Goal: Task Accomplishment & Management: Complete application form

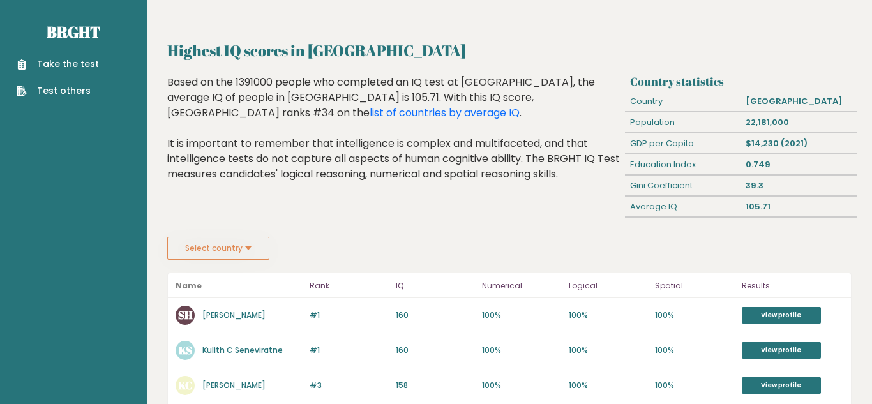
scroll to position [6, 0]
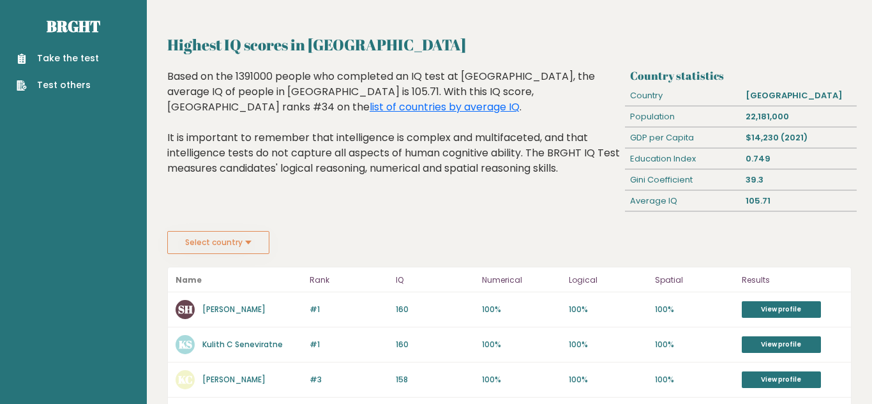
click at [254, 248] on button "Select country" at bounding box center [218, 242] width 102 height 23
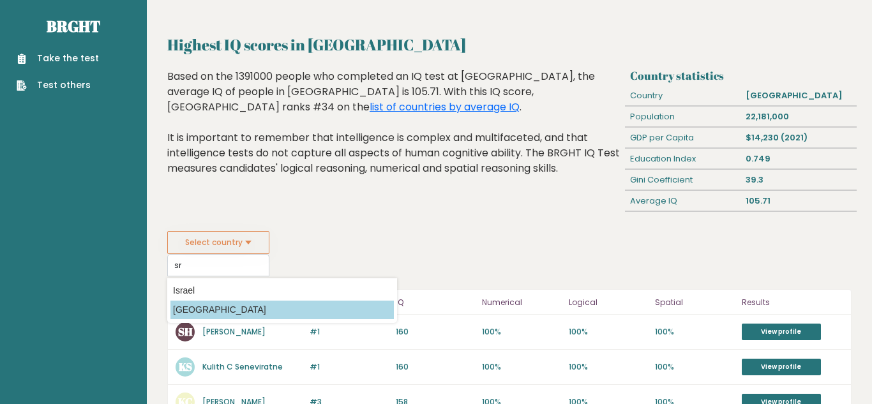
click at [228, 308] on option "Sri Lanka" at bounding box center [281, 310] width 223 height 19
type input "Sri Lanka"
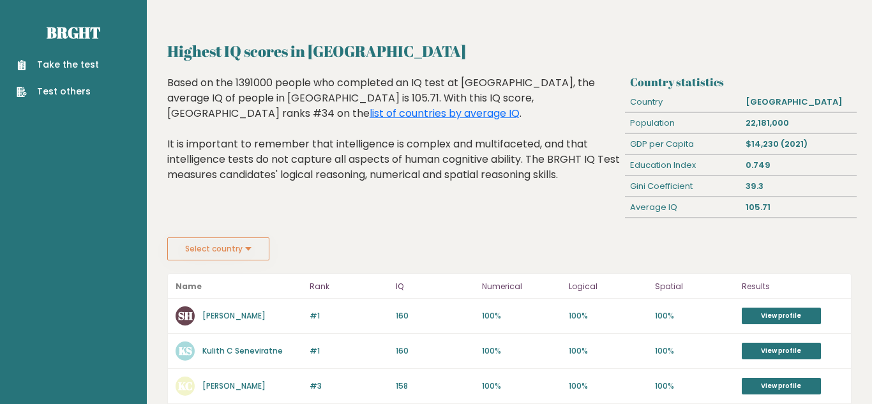
click at [59, 61] on link "Take the test" at bounding box center [58, 64] width 82 height 13
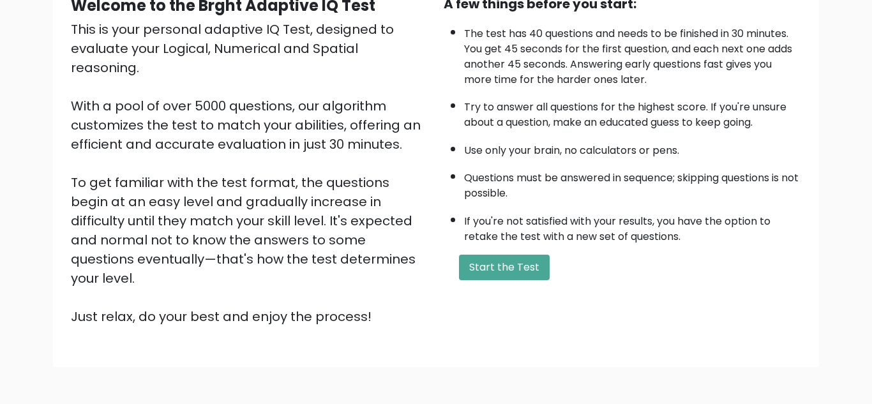
scroll to position [139, 0]
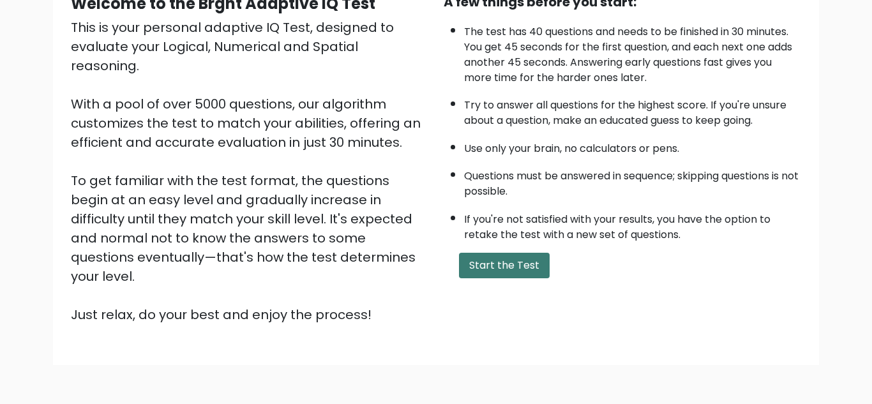
click at [471, 264] on button "Start the Test" at bounding box center [504, 266] width 91 height 26
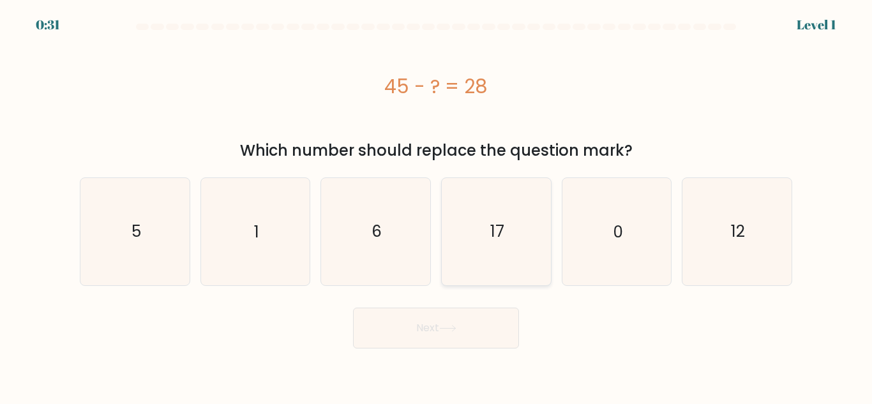
click at [500, 255] on icon "17" at bounding box center [496, 231] width 107 height 107
click at [436, 205] on input "d. 17" at bounding box center [436, 203] width 1 height 3
radio input "true"
click at [456, 326] on icon at bounding box center [447, 328] width 17 height 7
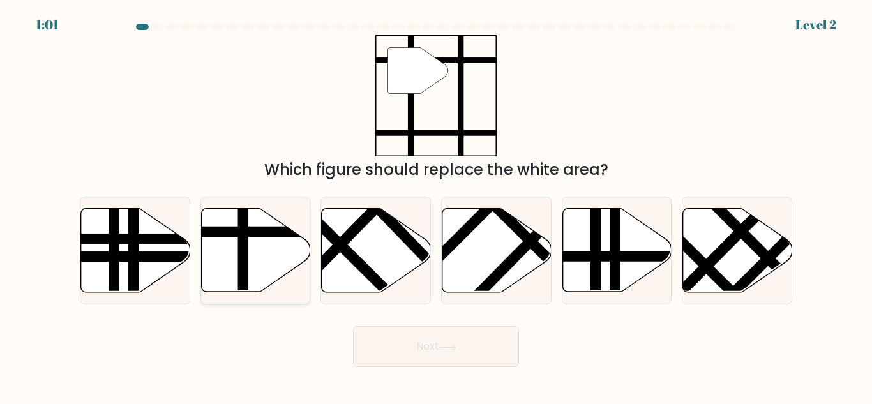
click at [260, 251] on icon at bounding box center [255, 251] width 109 height 84
click at [436, 205] on input "b." at bounding box center [436, 203] width 1 height 3
radio input "true"
click at [404, 357] on button "Next" at bounding box center [436, 346] width 166 height 41
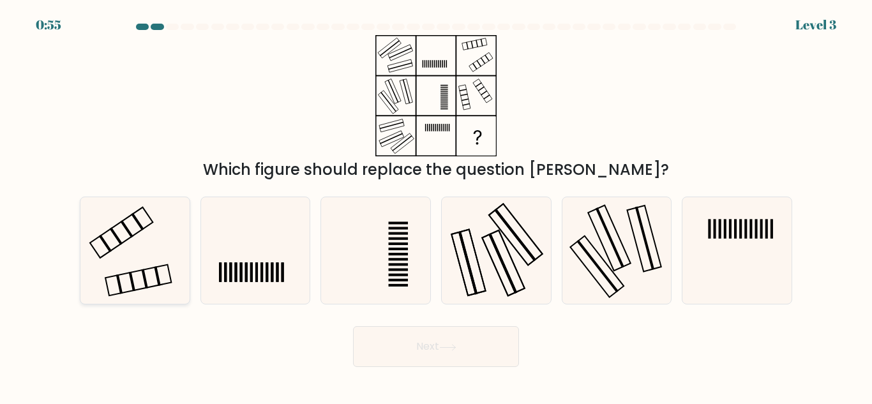
click at [115, 260] on icon at bounding box center [135, 250] width 107 height 107
click at [436, 205] on input "a." at bounding box center [436, 203] width 1 height 3
radio input "true"
click at [421, 337] on button "Next" at bounding box center [436, 346] width 166 height 41
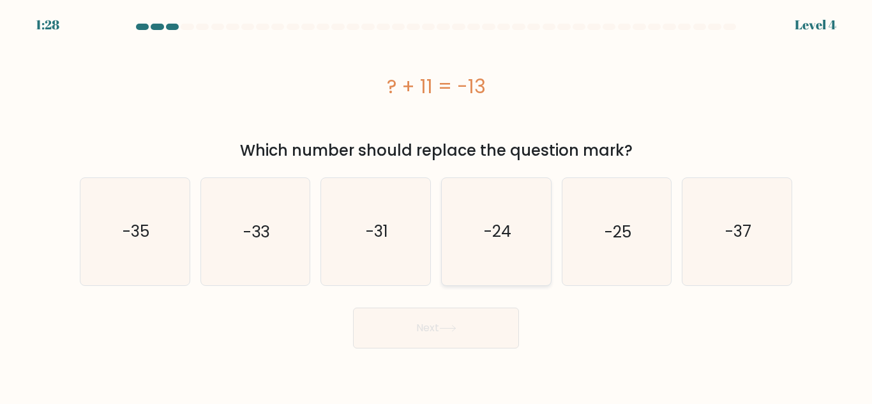
click at [517, 272] on icon "-24" at bounding box center [496, 231] width 107 height 107
click at [436, 205] on input "d. -24" at bounding box center [436, 203] width 1 height 3
radio input "true"
click at [480, 336] on button "Next" at bounding box center [436, 328] width 166 height 41
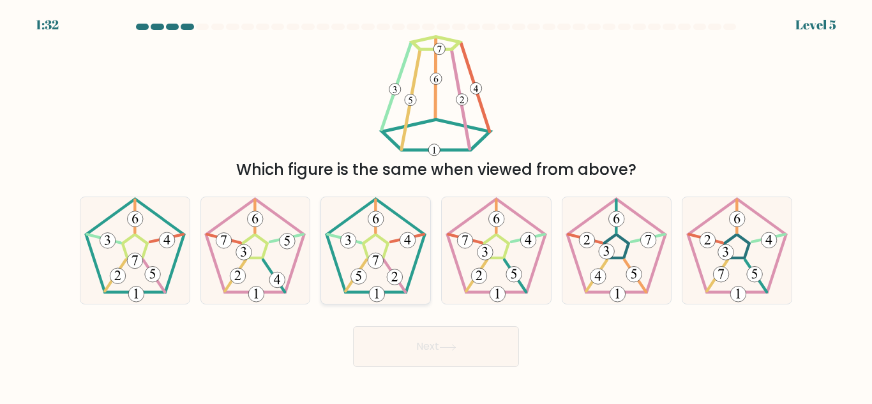
click at [377, 260] on 422 at bounding box center [375, 261] width 16 height 16
click at [436, 205] on input "c." at bounding box center [436, 203] width 1 height 3
radio input "true"
click at [482, 352] on button "Next" at bounding box center [436, 346] width 166 height 41
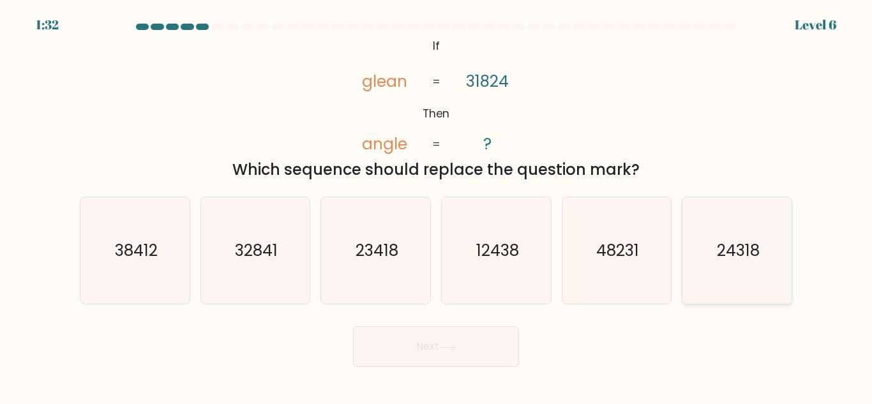
click at [748, 250] on text "24318" at bounding box center [737, 250] width 43 height 22
click at [436, 205] on input "f. 24318" at bounding box center [436, 203] width 1 height 3
radio input "true"
click at [482, 341] on button "Next" at bounding box center [436, 346] width 166 height 41
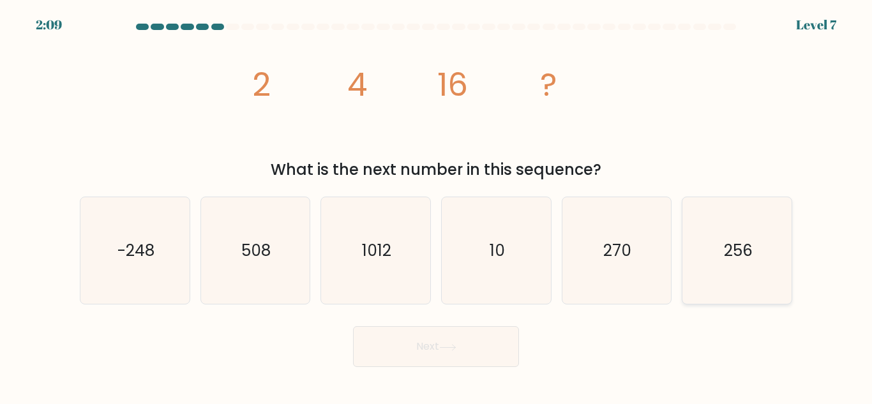
click at [754, 221] on icon "256" at bounding box center [736, 250] width 107 height 107
click at [436, 205] on input "f. 256" at bounding box center [436, 203] width 1 height 3
radio input "true"
click at [492, 357] on button "Next" at bounding box center [436, 346] width 166 height 41
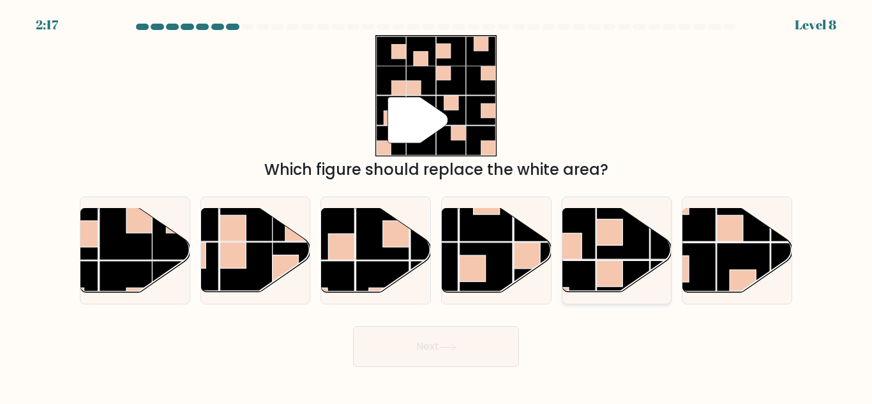
click at [635, 240] on rect at bounding box center [622, 232] width 53 height 53
click at [436, 205] on input "e." at bounding box center [436, 203] width 1 height 3
radio input "true"
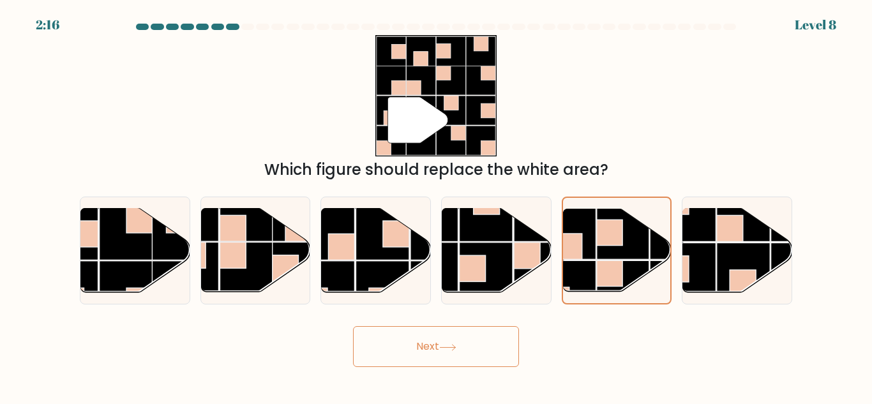
click at [481, 359] on button "Next" at bounding box center [436, 346] width 166 height 41
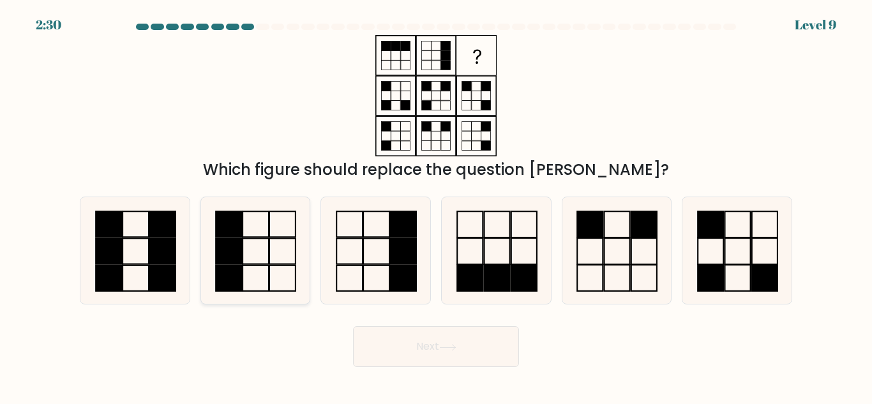
click at [248, 239] on rect at bounding box center [256, 252] width 26 height 26
click at [436, 205] on input "b." at bounding box center [436, 203] width 1 height 3
radio input "true"
click at [397, 357] on button "Next" at bounding box center [436, 346] width 166 height 41
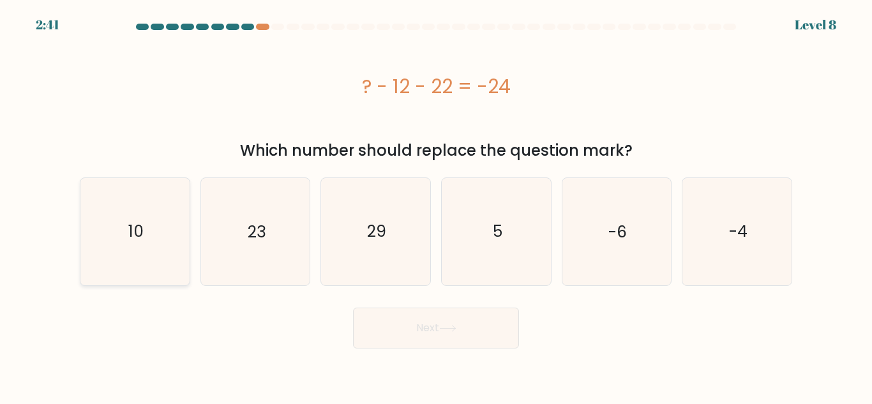
click at [145, 241] on icon "10" at bounding box center [135, 231] width 107 height 107
click at [436, 205] on input "a. 10" at bounding box center [436, 203] width 1 height 3
radio input "true"
click at [419, 330] on button "Next" at bounding box center [436, 328] width 166 height 41
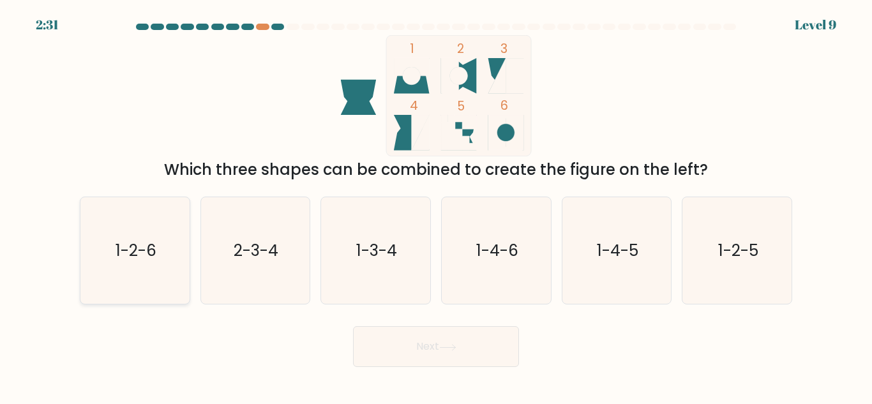
click at [113, 268] on icon "1-2-6" at bounding box center [135, 250] width 107 height 107
click at [436, 205] on input "a. 1-2-6" at bounding box center [436, 203] width 1 height 3
radio input "true"
click at [394, 348] on button "Next" at bounding box center [436, 346] width 166 height 41
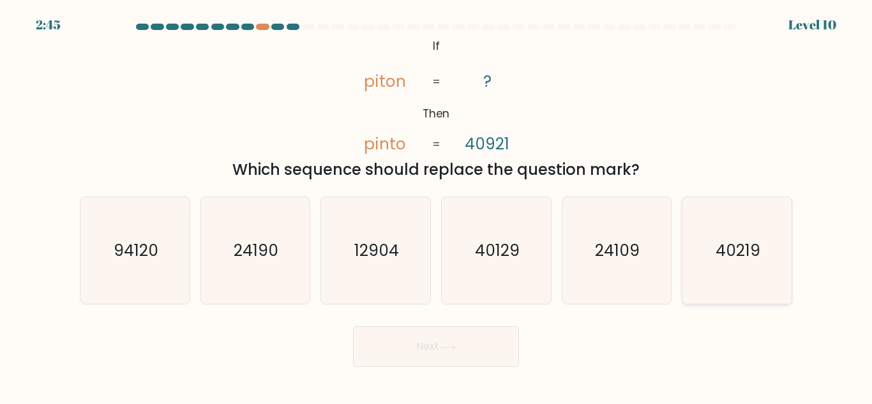
click at [777, 256] on icon "40219" at bounding box center [736, 250] width 107 height 107
click at [436, 205] on input "f. 40219" at bounding box center [436, 203] width 1 height 3
radio input "true"
click at [408, 351] on button "Next" at bounding box center [436, 346] width 166 height 41
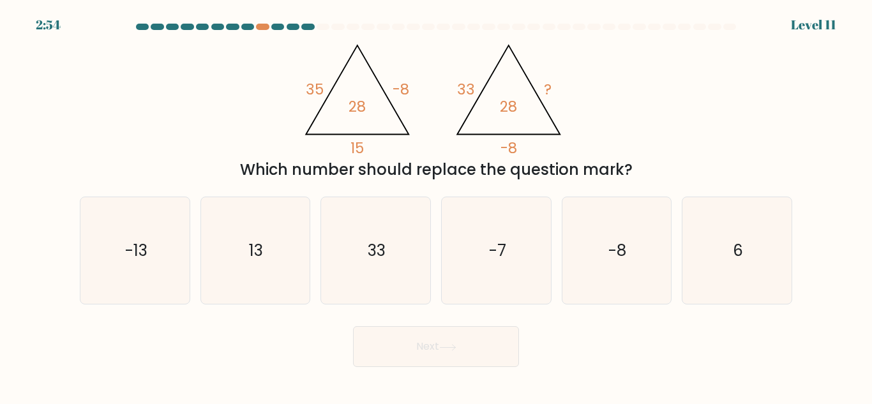
click at [473, 85] on tspan "33" at bounding box center [466, 89] width 18 height 20
click at [248, 260] on icon "13" at bounding box center [255, 250] width 107 height 107
click at [436, 205] on input "b. 13" at bounding box center [436, 203] width 1 height 3
radio input "true"
click at [394, 346] on button "Next" at bounding box center [436, 346] width 166 height 41
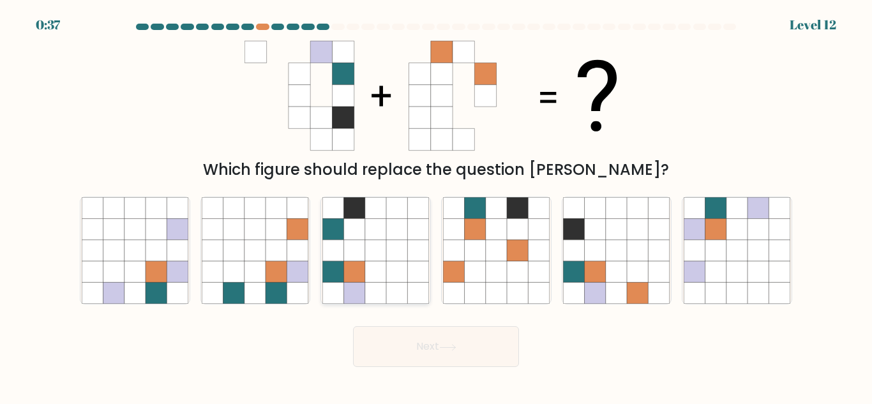
click at [385, 267] on icon at bounding box center [375, 271] width 21 height 21
click at [436, 205] on input "c." at bounding box center [436, 203] width 1 height 3
radio input "true"
click at [409, 349] on button "Next" at bounding box center [436, 346] width 166 height 41
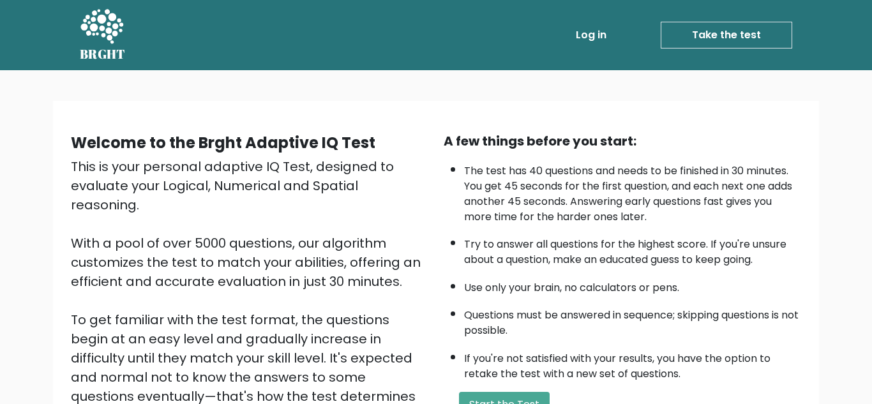
scroll to position [139, 0]
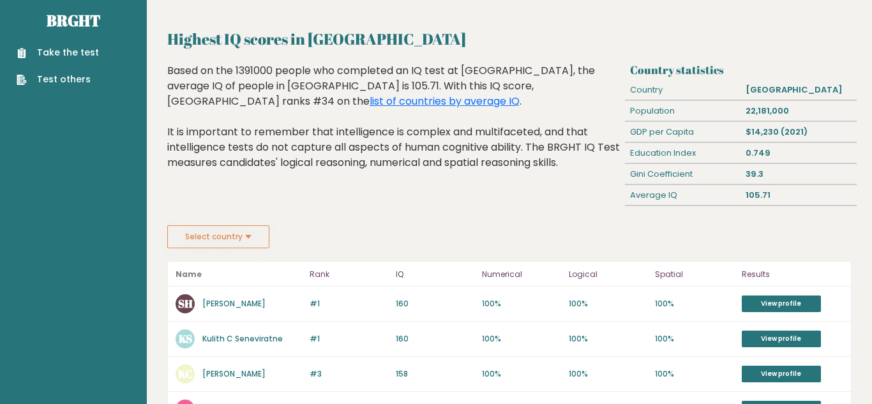
scroll to position [18, 0]
